Goal: Book appointment/travel/reservation

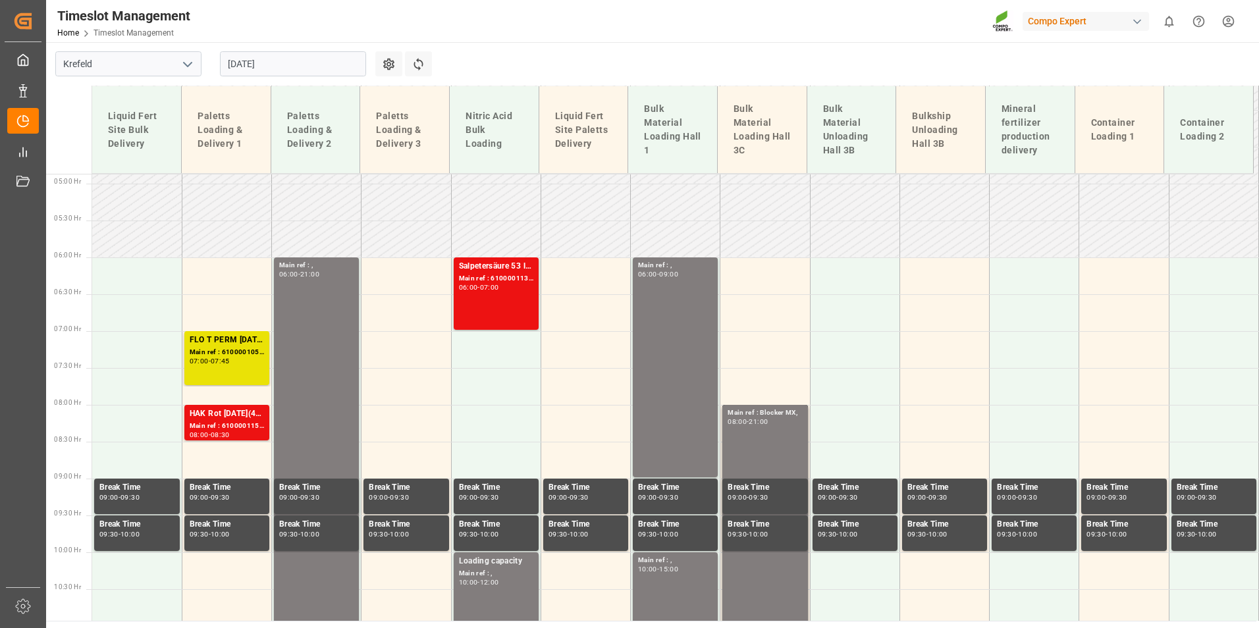
scroll to position [351, 0]
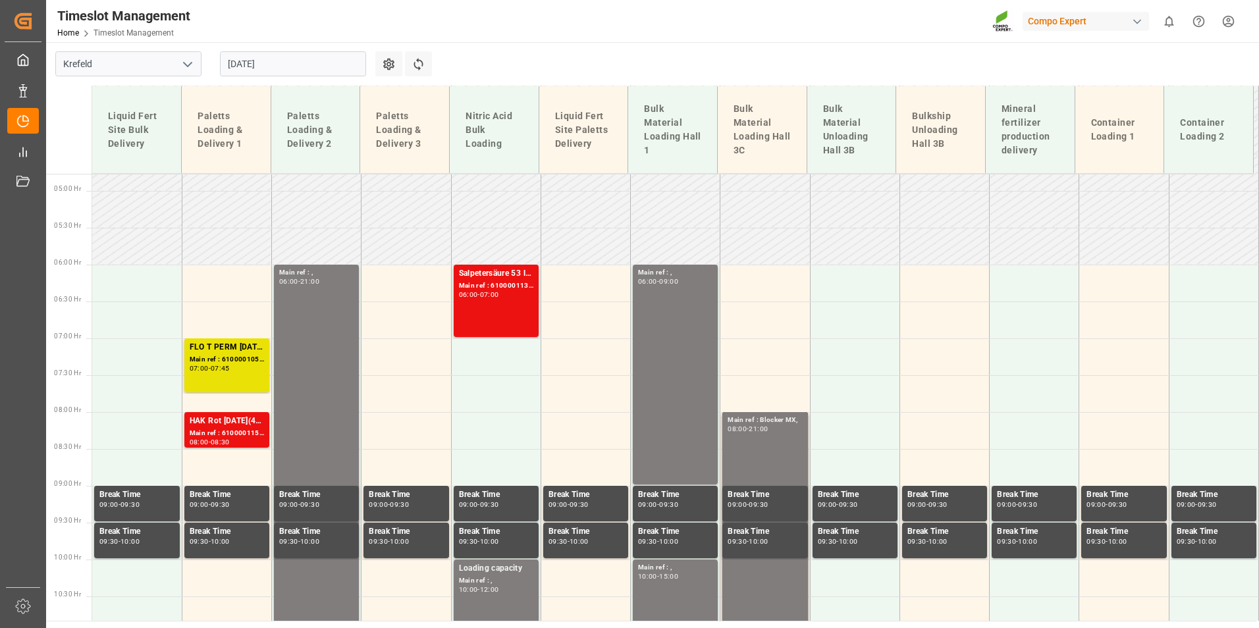
click at [307, 56] on input "[DATE]" at bounding box center [293, 63] width 146 height 25
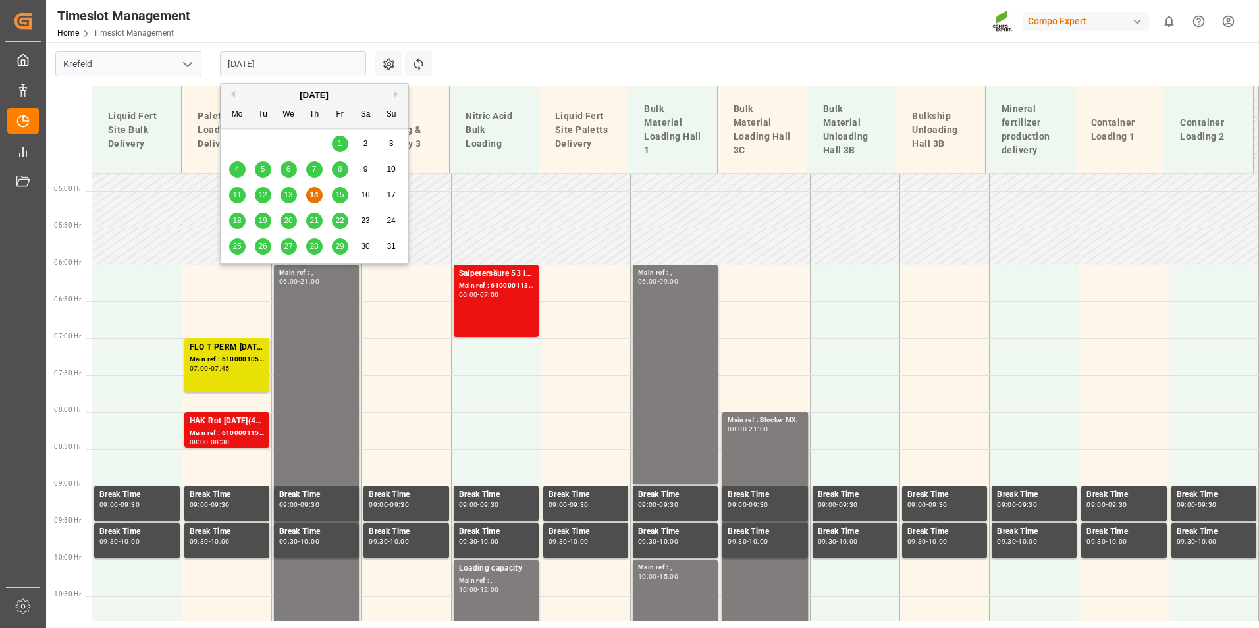
click at [344, 201] on div "15" at bounding box center [340, 196] width 16 height 16
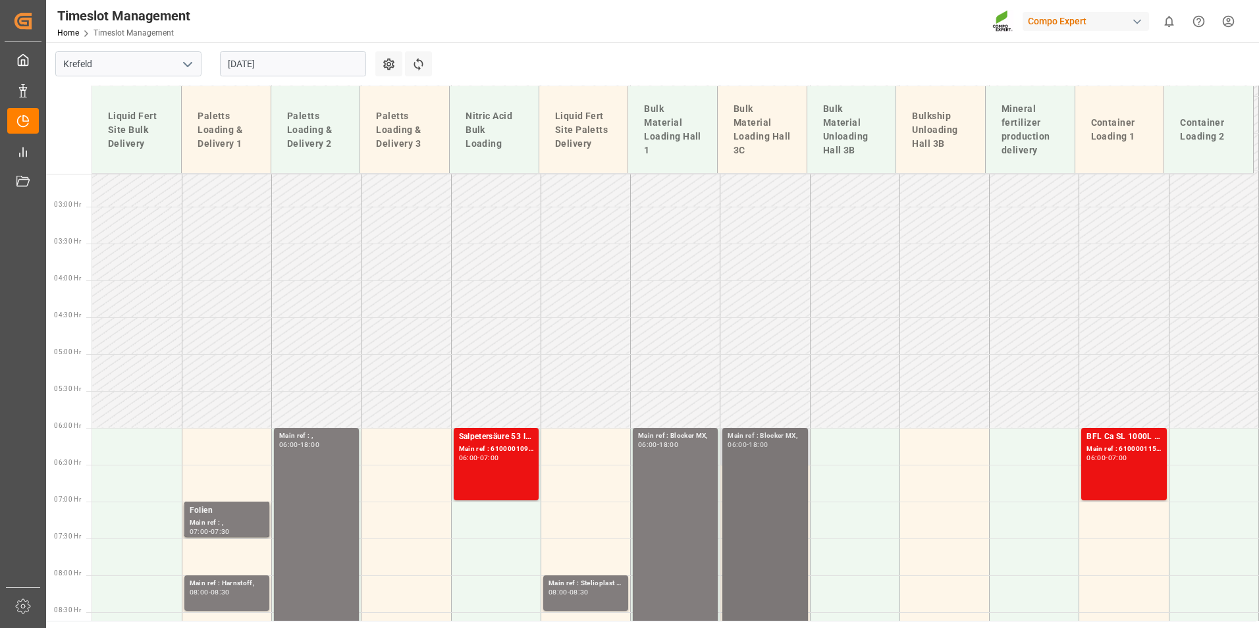
scroll to position [220, 0]
